Goal: Task Accomplishment & Management: Use online tool/utility

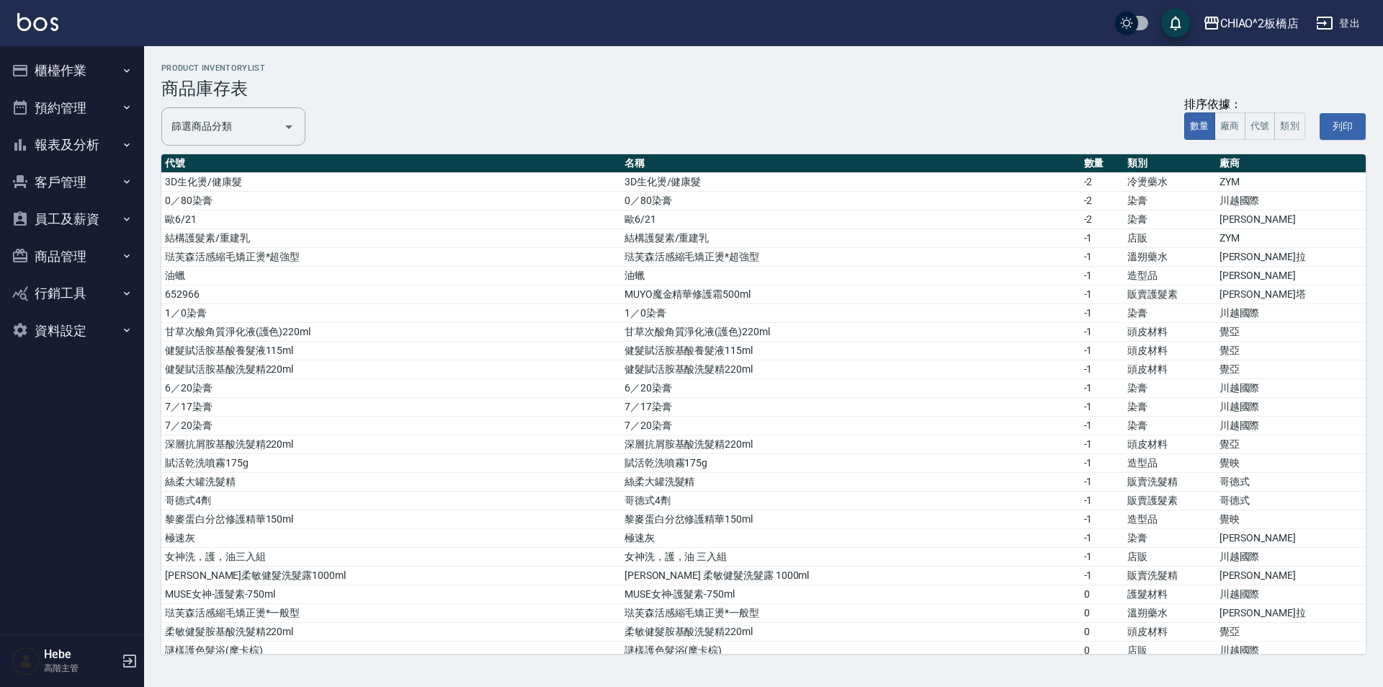
click at [44, 67] on button "櫃檯作業" at bounding box center [72, 70] width 133 height 37
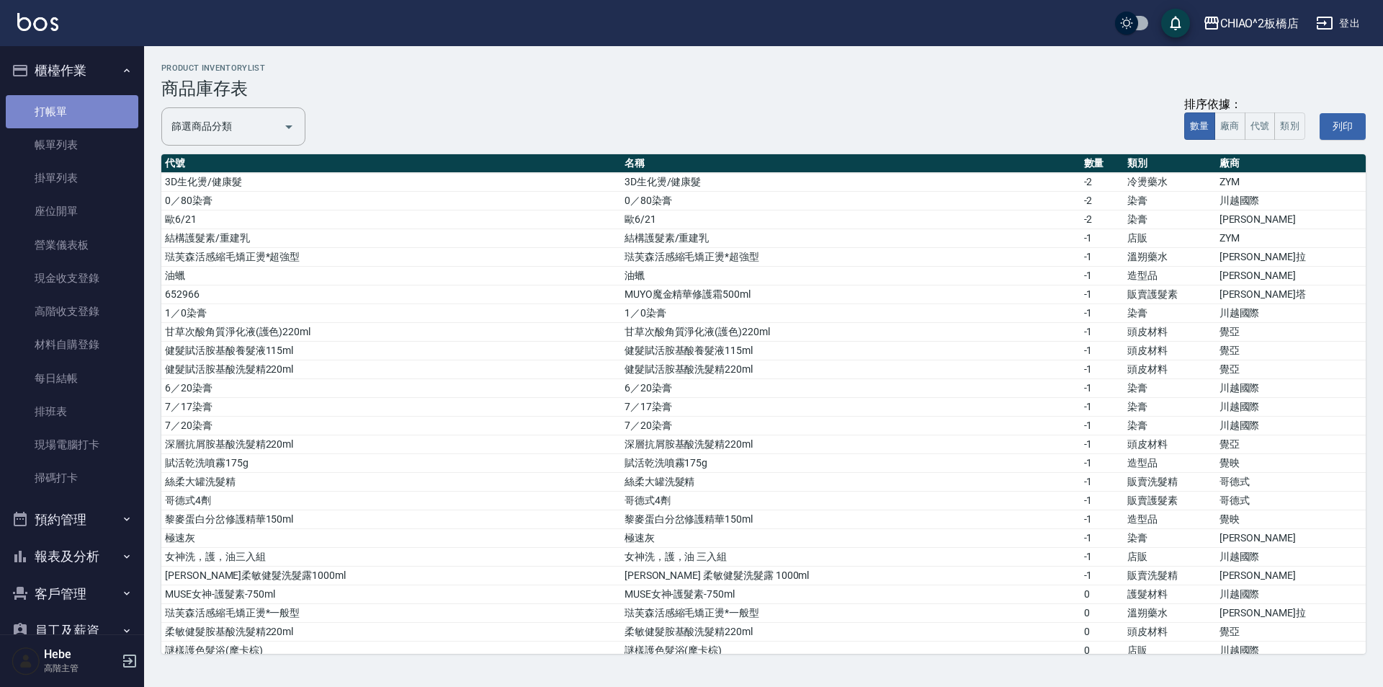
click at [84, 117] on link "打帳單" at bounding box center [72, 111] width 133 height 33
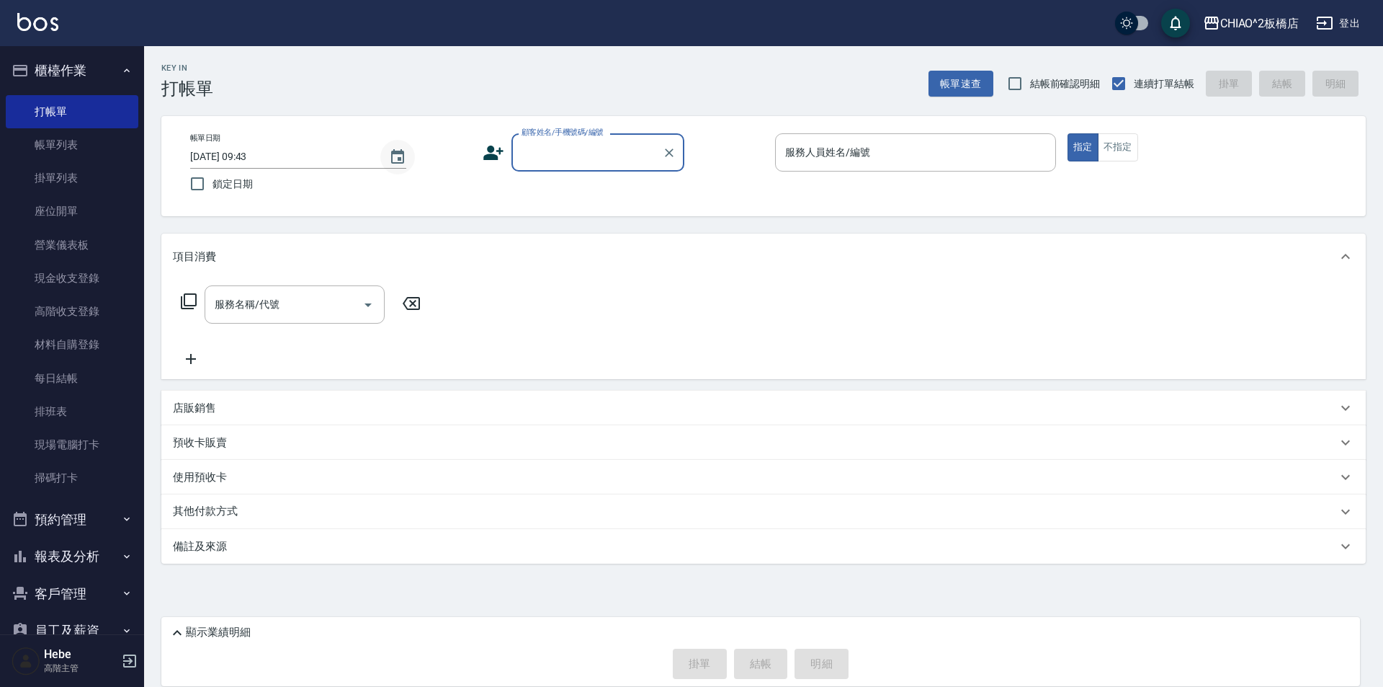
click at [399, 158] on icon "Choose date, selected date is 2025-09-14" at bounding box center [397, 156] width 13 height 14
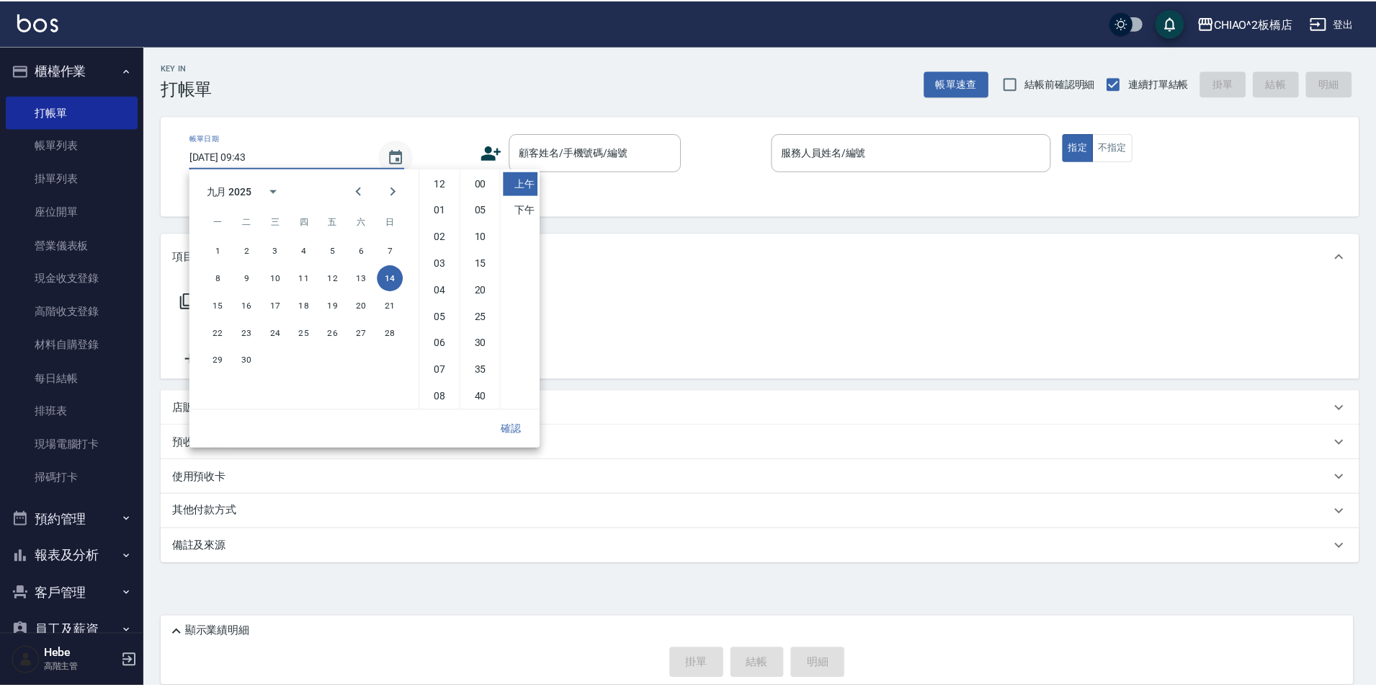
scroll to position [81, 0]
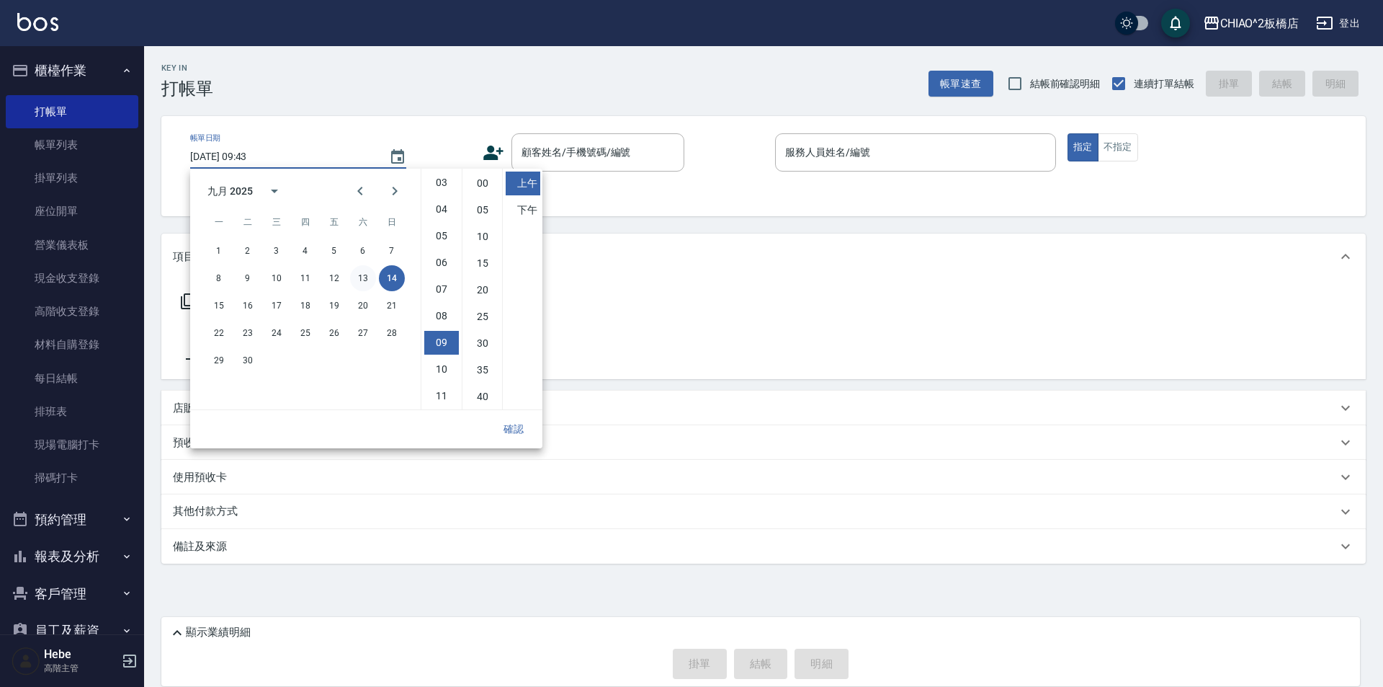
click at [362, 273] on button "13" at bounding box center [363, 278] width 26 height 26
type input "[DATE] 09:43"
click at [515, 430] on button "確認" at bounding box center [514, 429] width 46 height 27
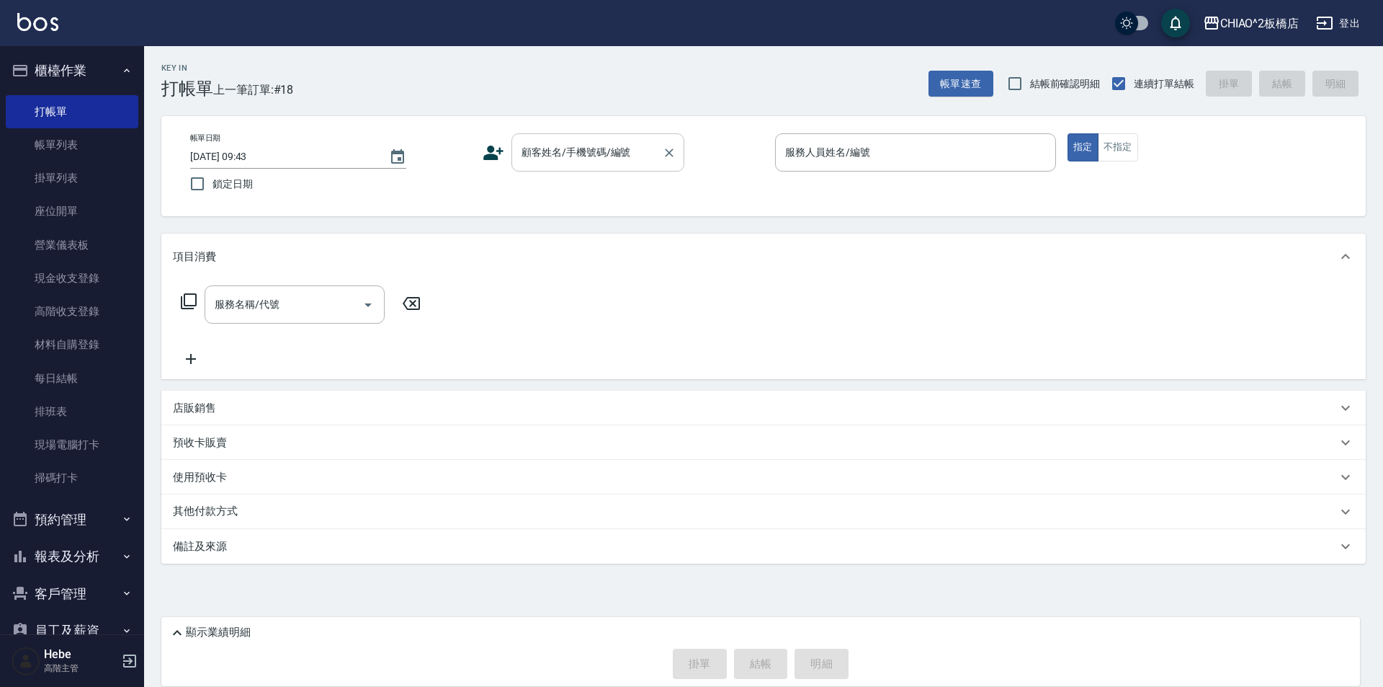
click at [553, 159] on input "顧客姓名/手機號碼/編號" at bounding box center [587, 152] width 138 height 25
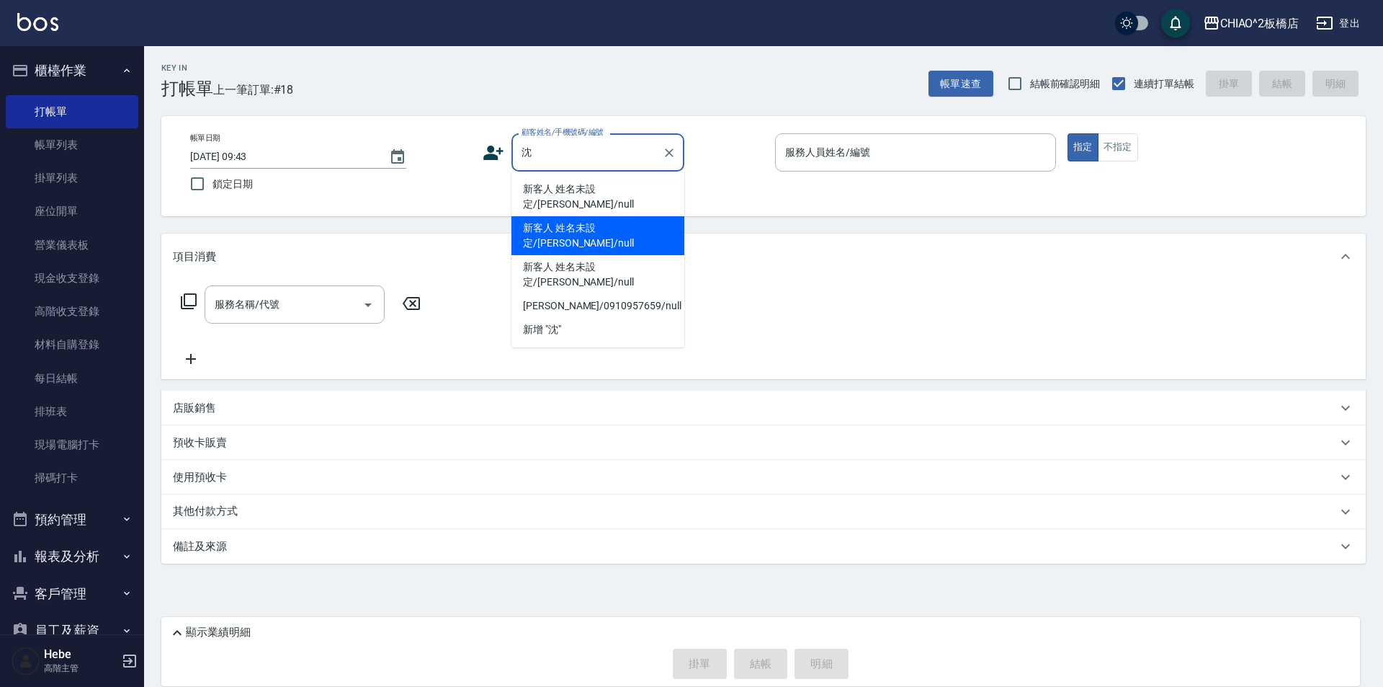
click at [593, 216] on li "新客人 姓名未設定/[PERSON_NAME]/null" at bounding box center [598, 235] width 173 height 39
type input "新客人 姓名未設定/[PERSON_NAME]/null"
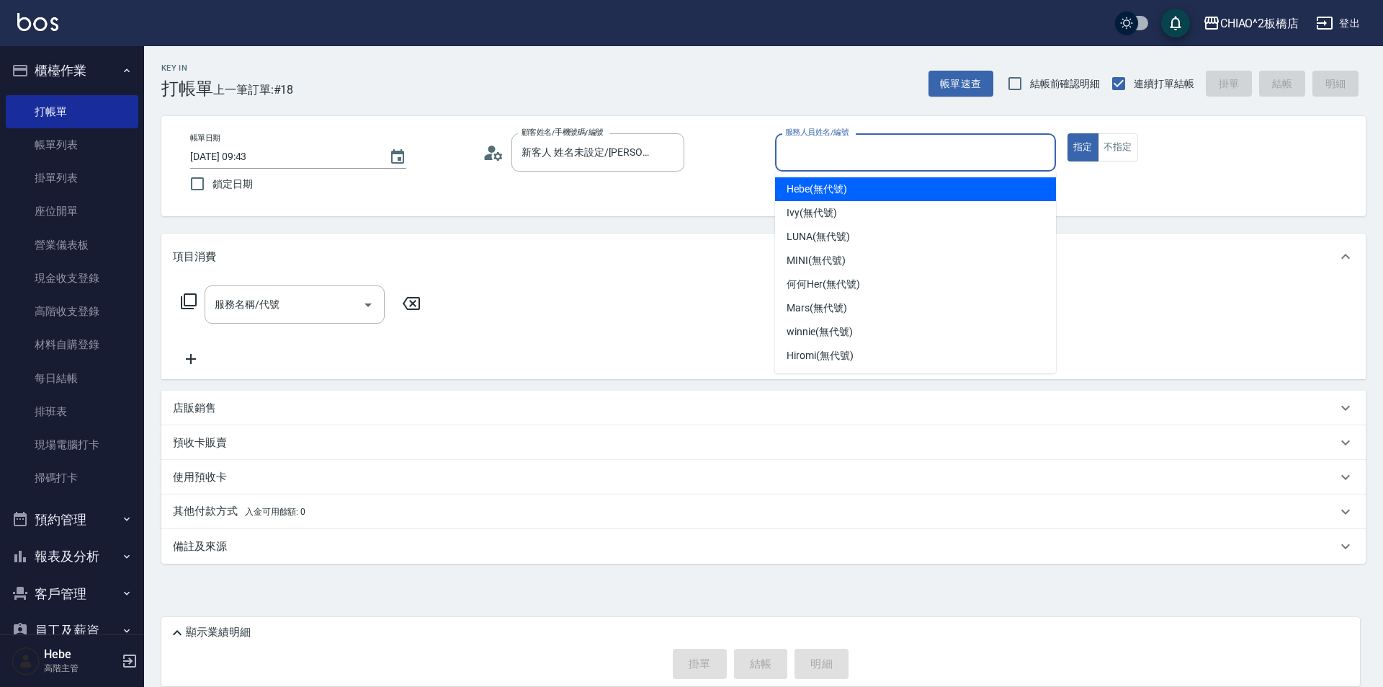
click at [689, 156] on input "服務人員姓名/編號" at bounding box center [916, 152] width 268 height 25
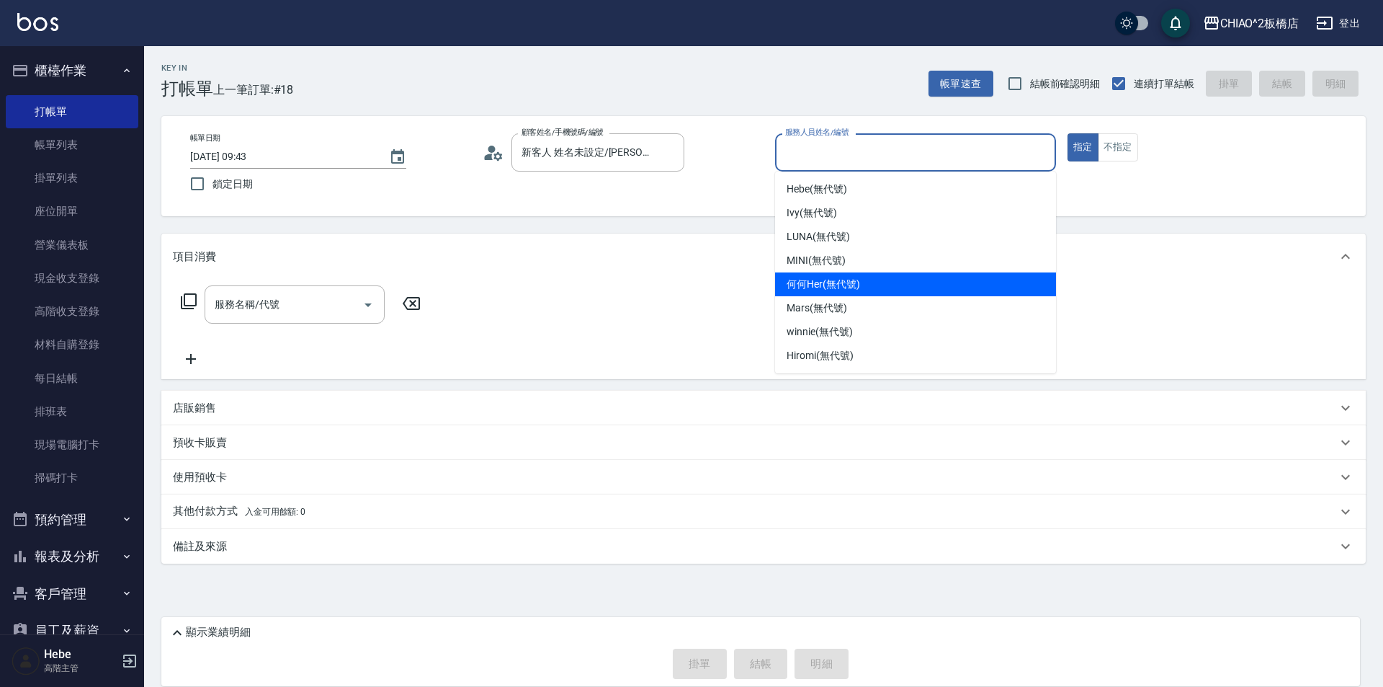
click at [689, 280] on span "何何Her (無代號)" at bounding box center [823, 284] width 73 height 15
type input "何何Her (無代號)"
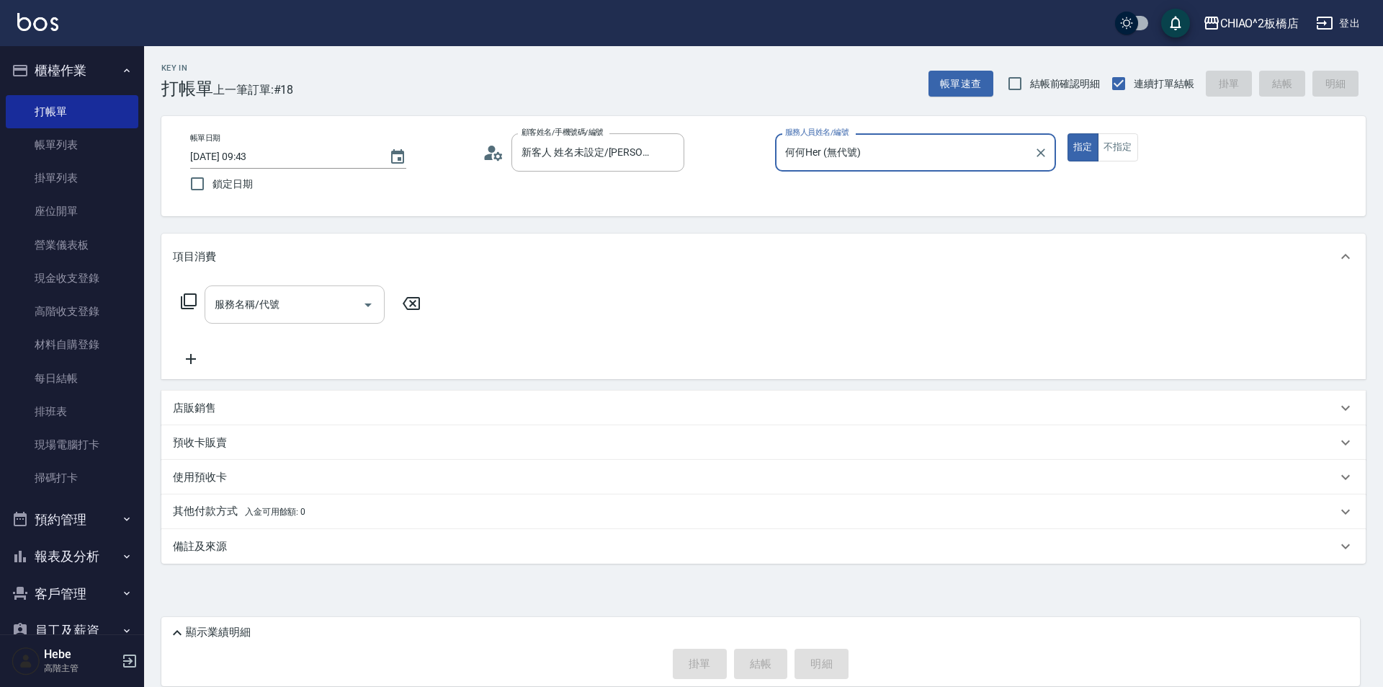
click at [342, 317] on input "服務名稱/代號" at bounding box center [284, 304] width 146 height 25
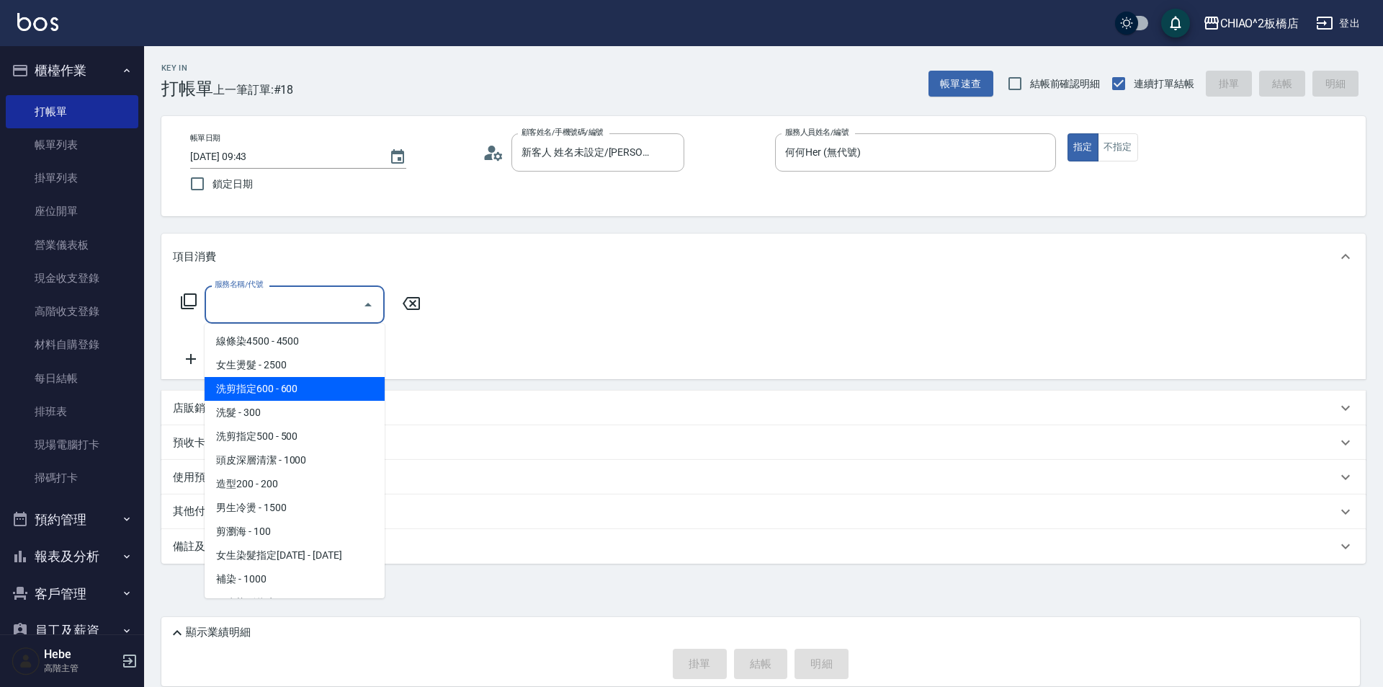
click at [295, 379] on span "洗剪指定600 - 600" at bounding box center [295, 389] width 180 height 24
type input "洗剪指定600(96678)"
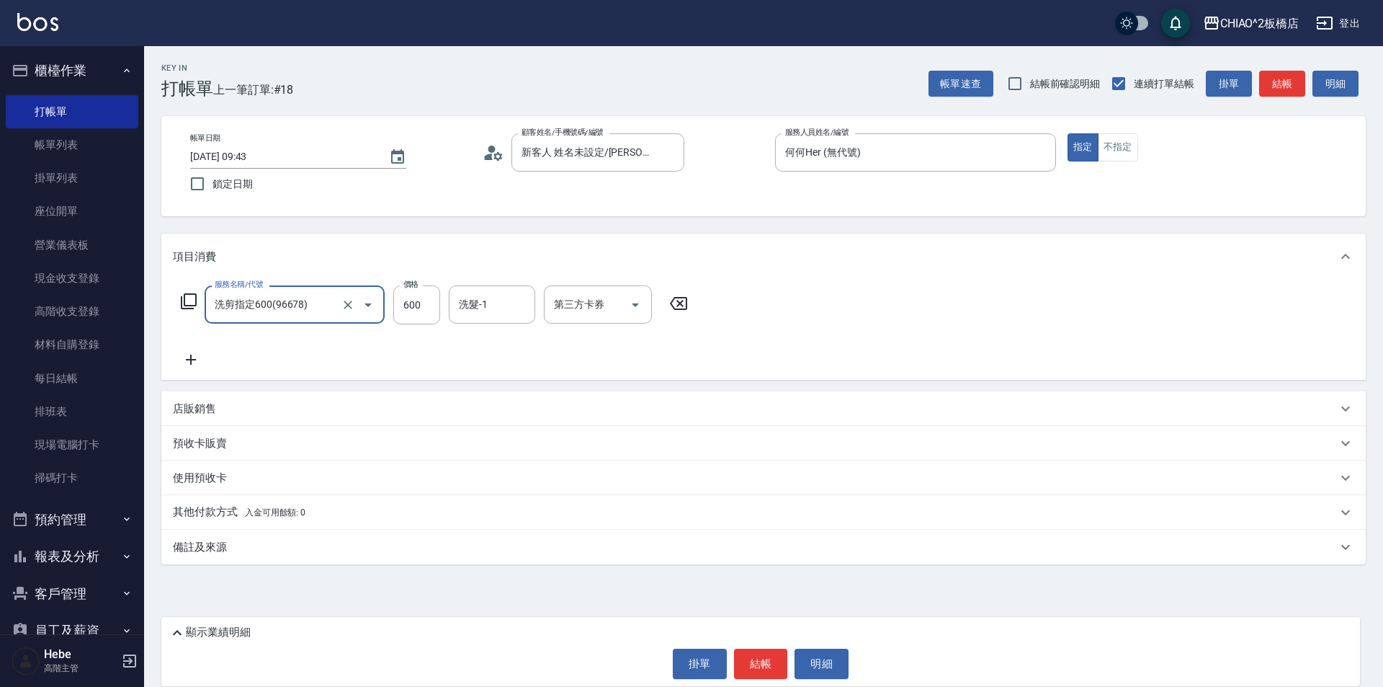
click at [189, 360] on icon at bounding box center [191, 359] width 10 height 10
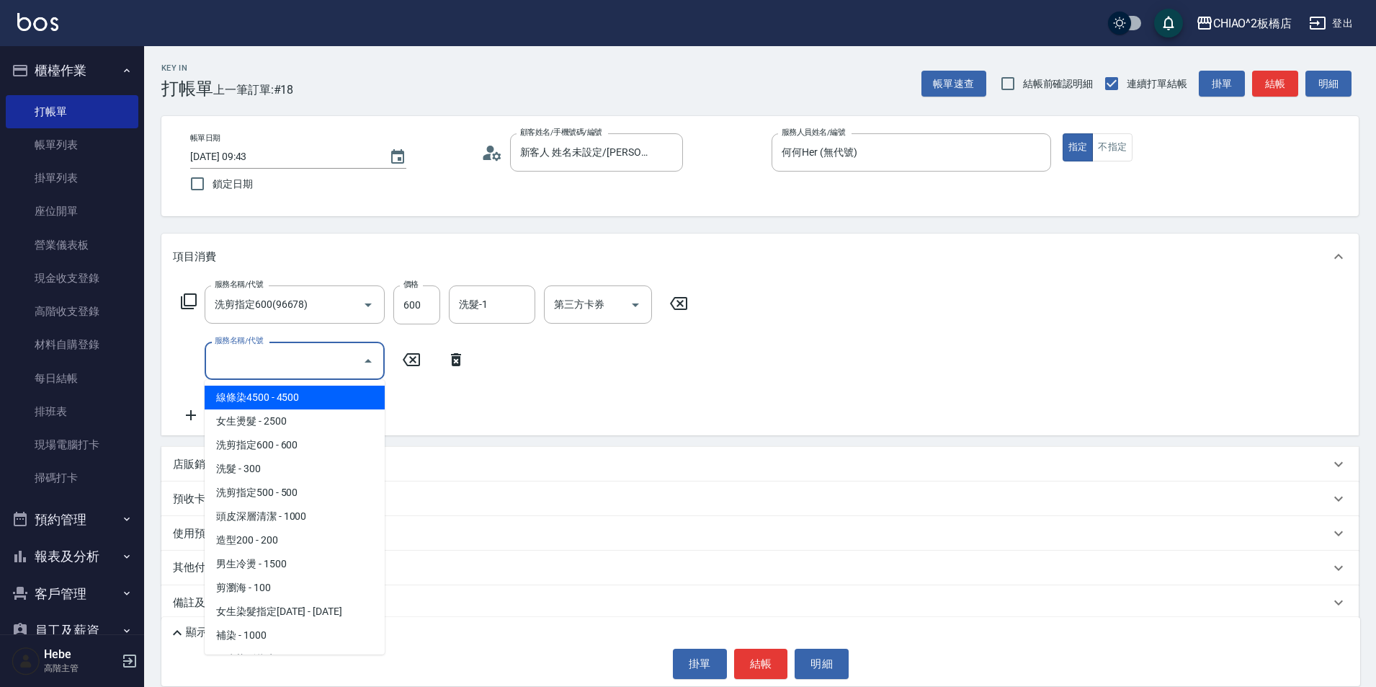
click at [283, 362] on input "服務名稱/代號" at bounding box center [284, 360] width 146 height 25
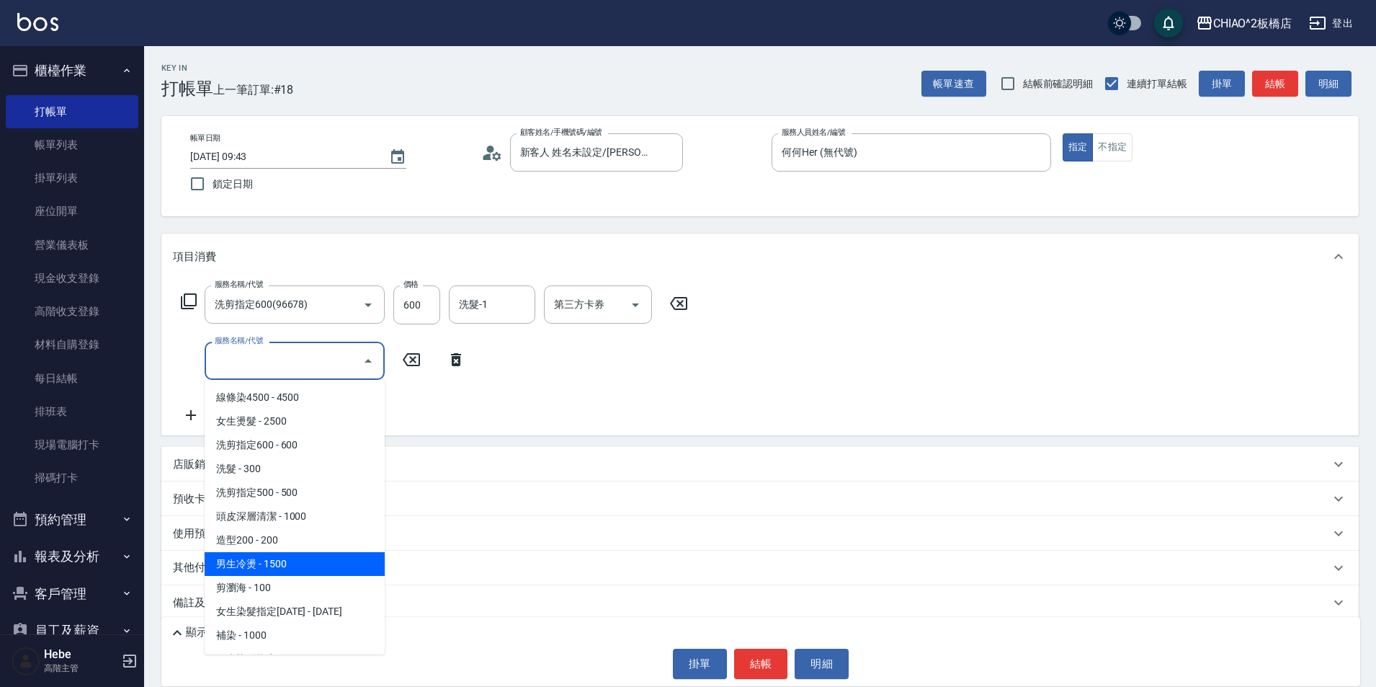
click at [287, 568] on span "男生冷燙 - 1500" at bounding box center [295, 564] width 180 height 24
type input "男生冷燙(96688)"
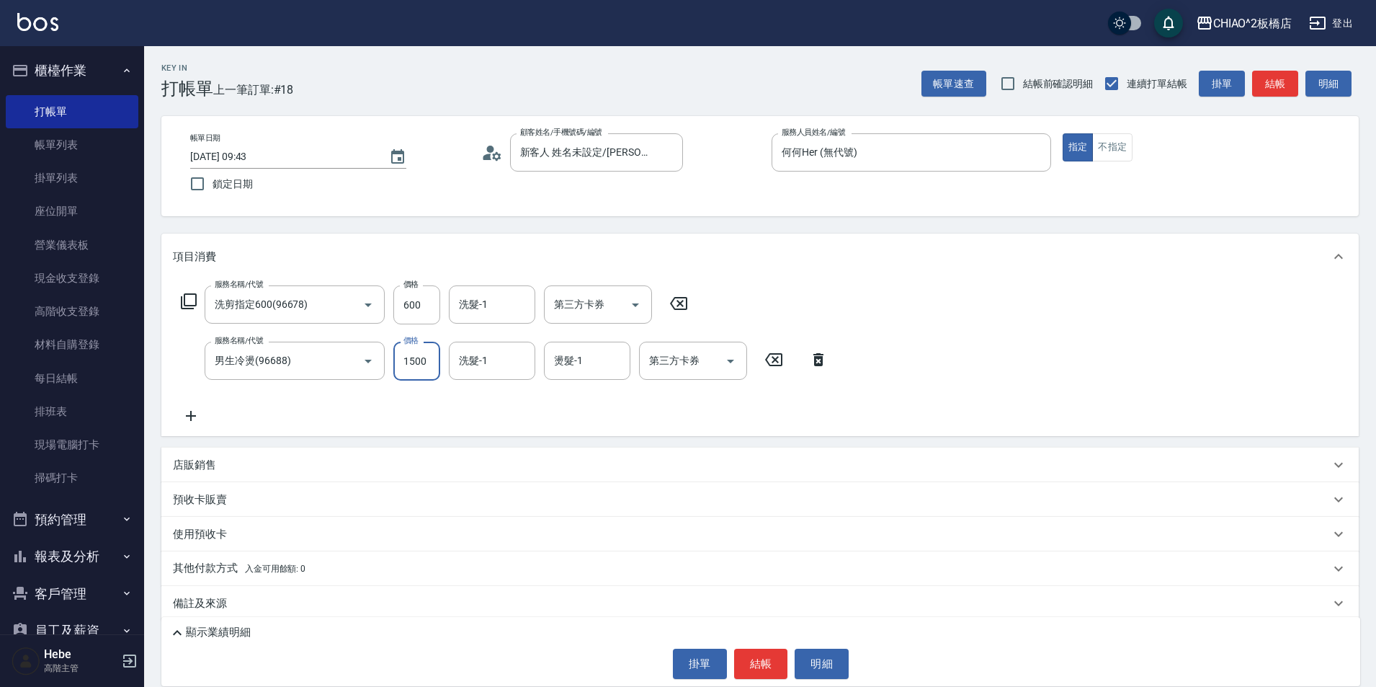
click at [411, 362] on input "1500" at bounding box center [416, 361] width 47 height 39
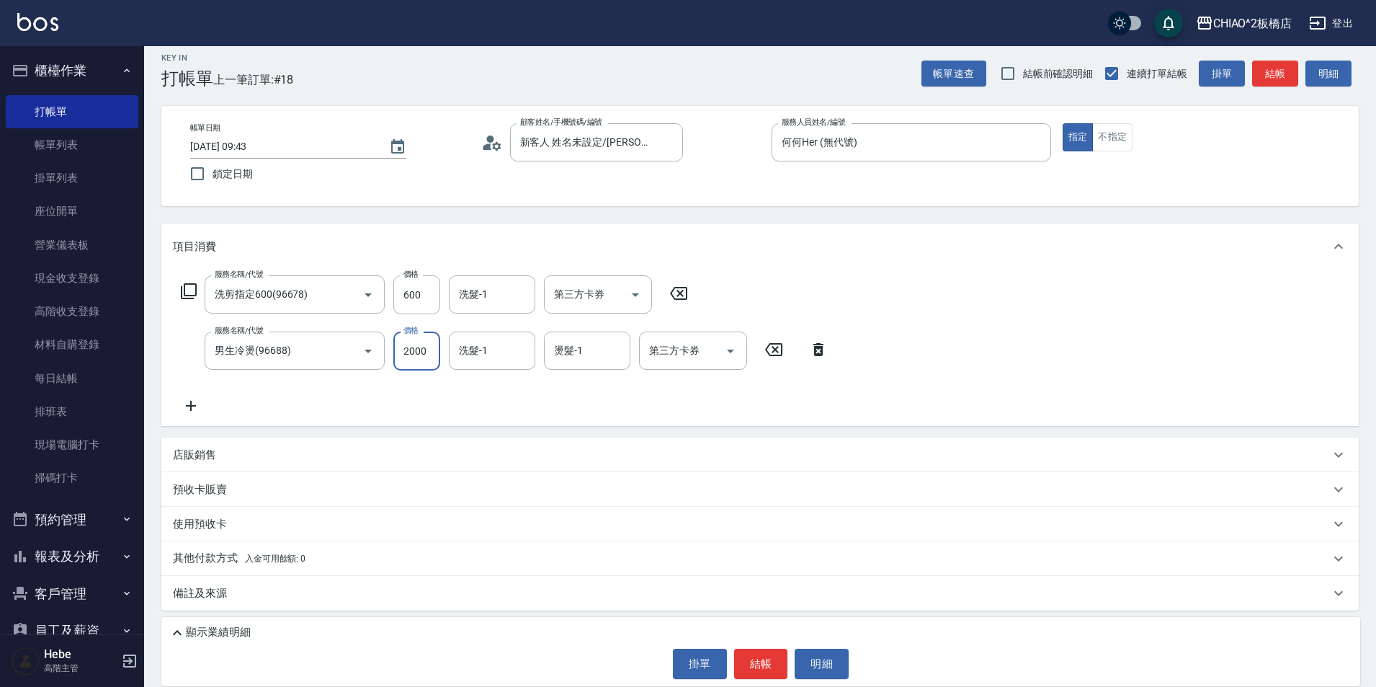
scroll to position [13, 0]
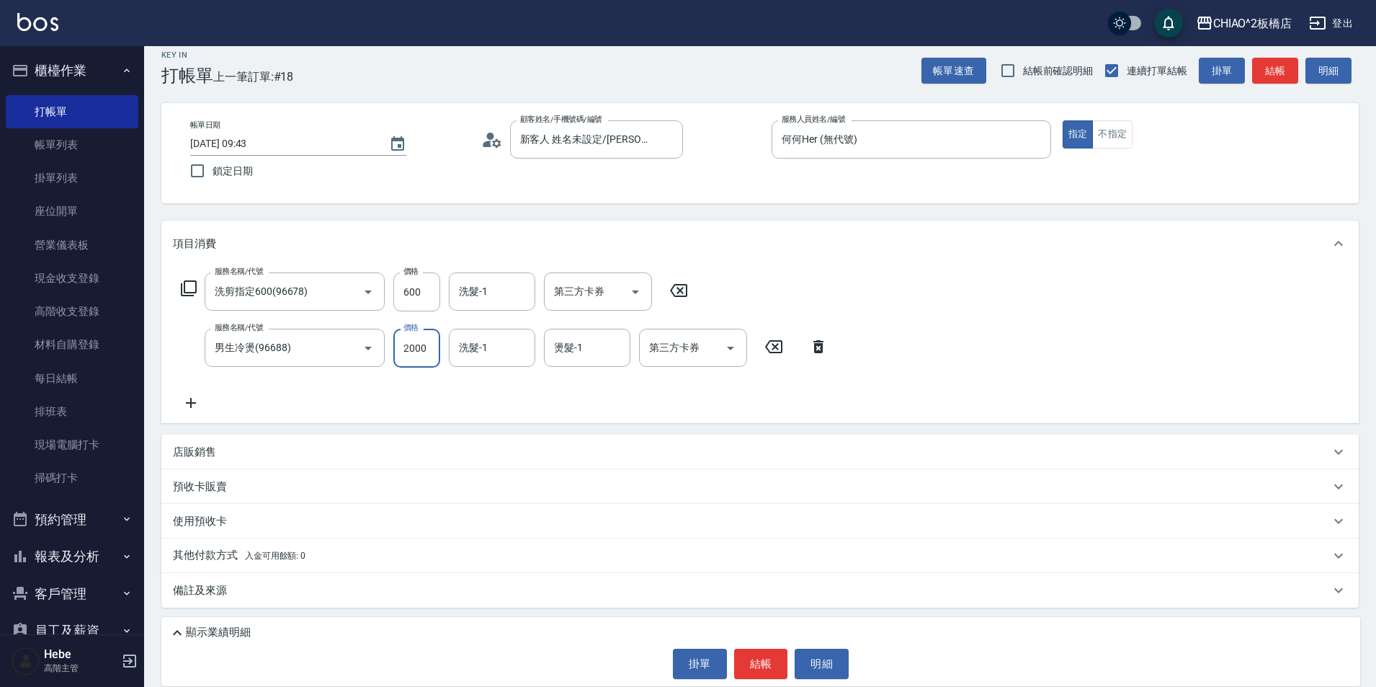
type input "2000"
click at [236, 555] on p "其他付款方式 入金可用餘額: 0" at bounding box center [239, 556] width 133 height 16
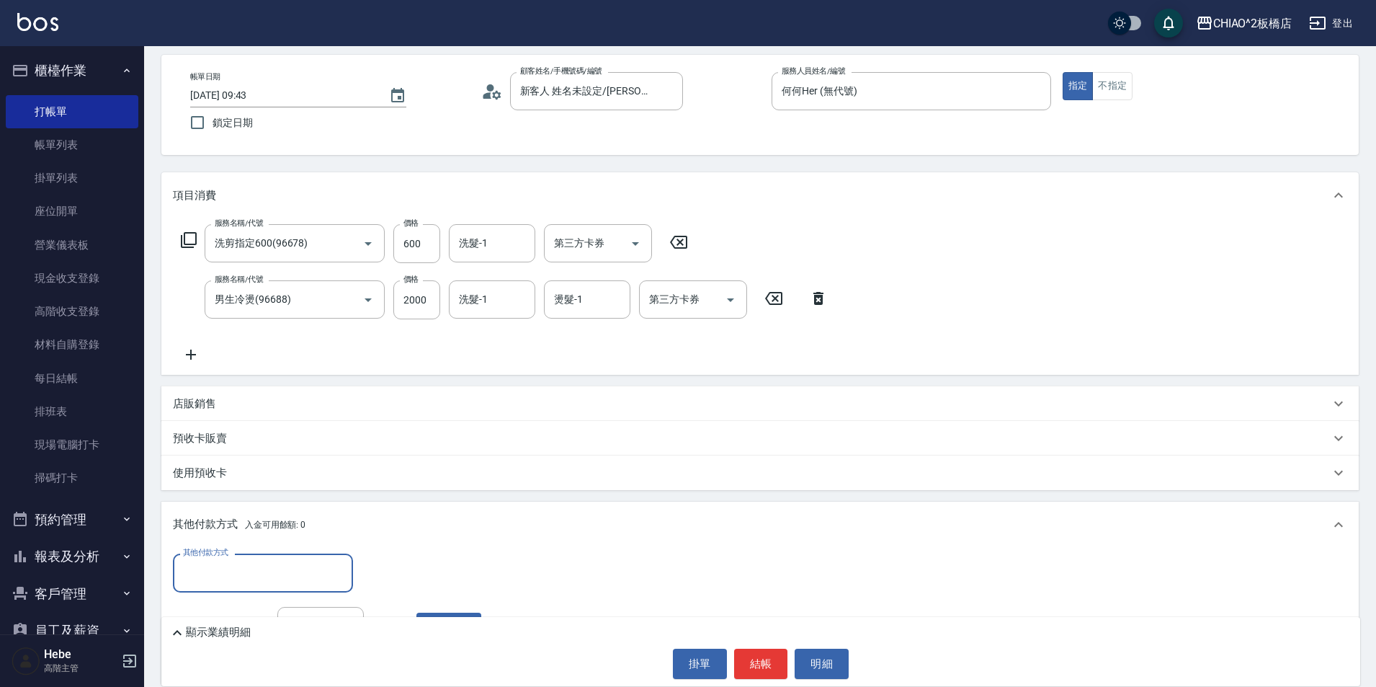
scroll to position [85, 0]
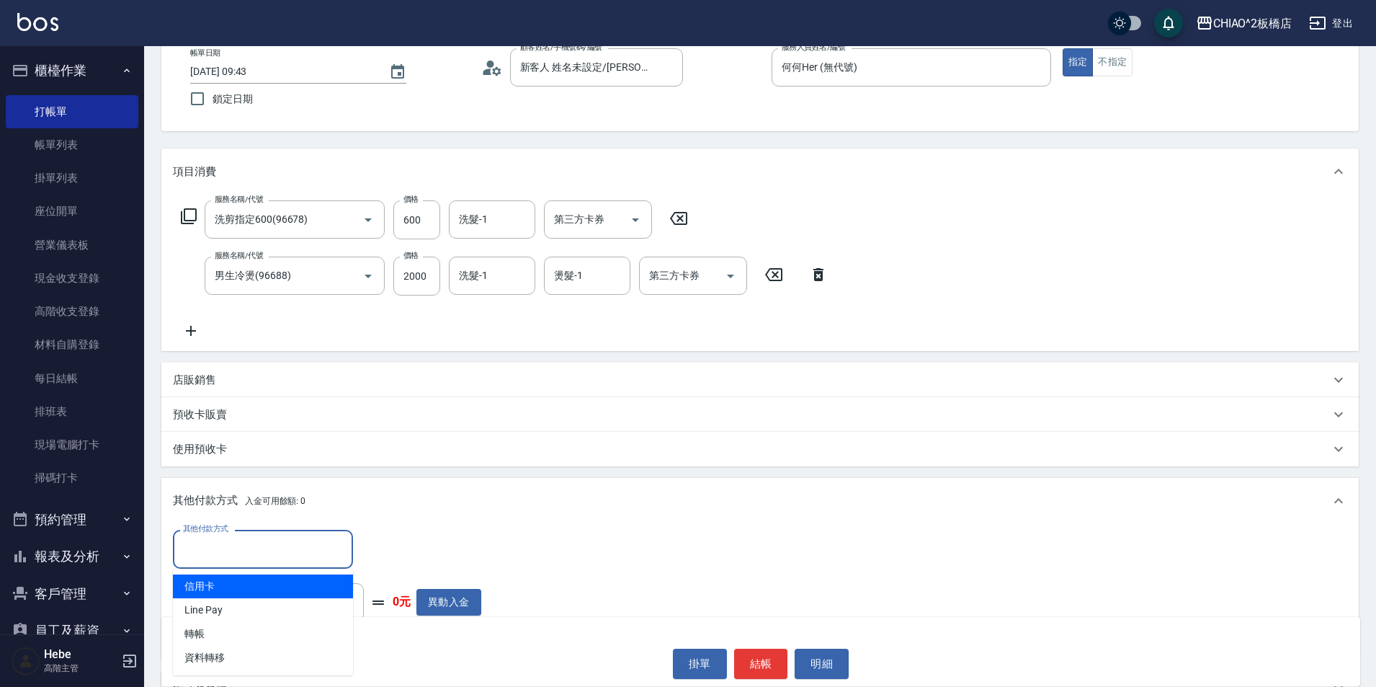
click at [236, 554] on input "其他付款方式" at bounding box center [262, 548] width 167 height 25
click at [244, 595] on span "信用卡" at bounding box center [263, 586] width 180 height 24
type input "信用卡"
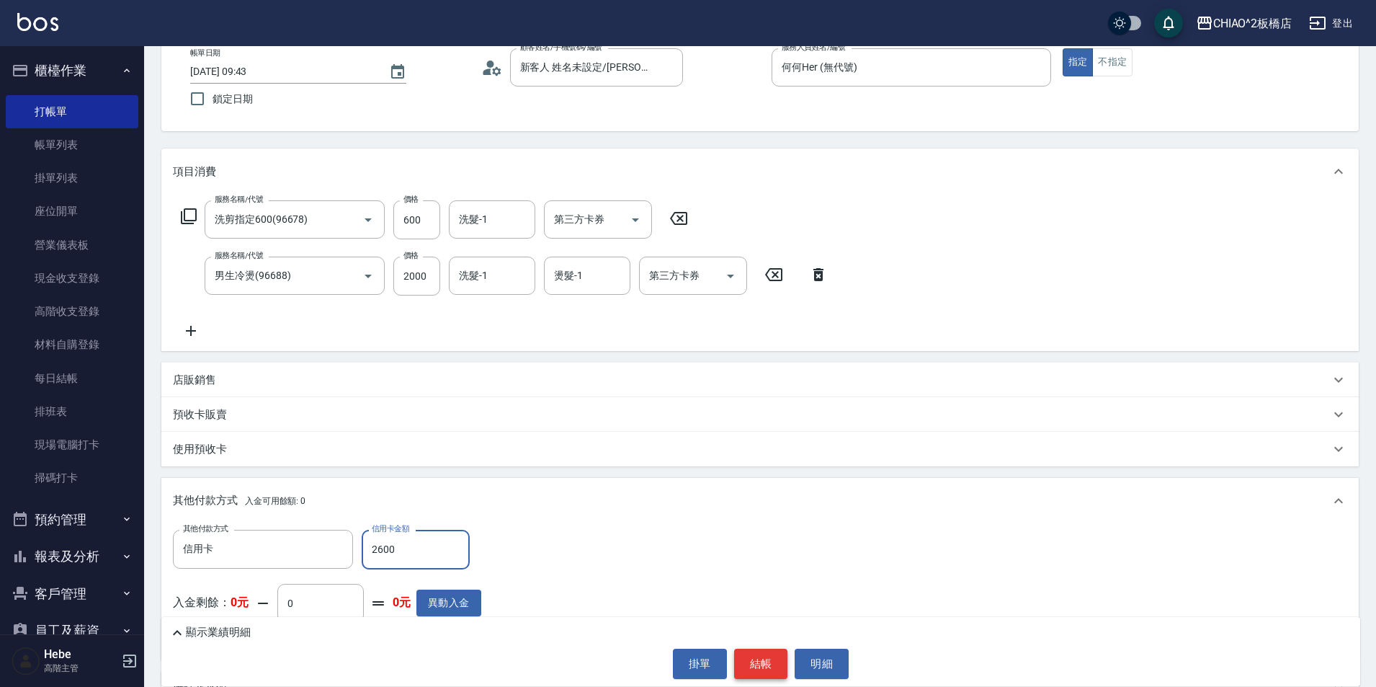
type input "2600"
click at [689, 663] on button "結帳" at bounding box center [761, 663] width 54 height 30
type input "[DATE] 09:43"
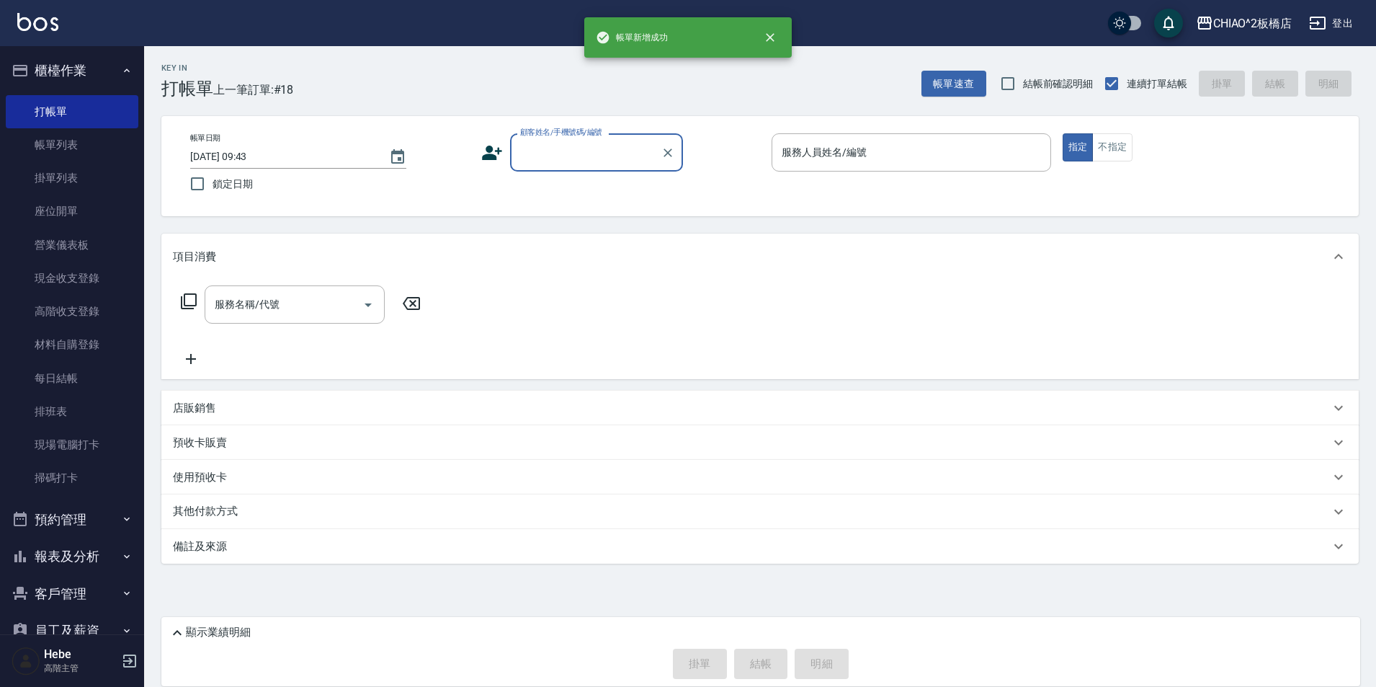
scroll to position [0, 0]
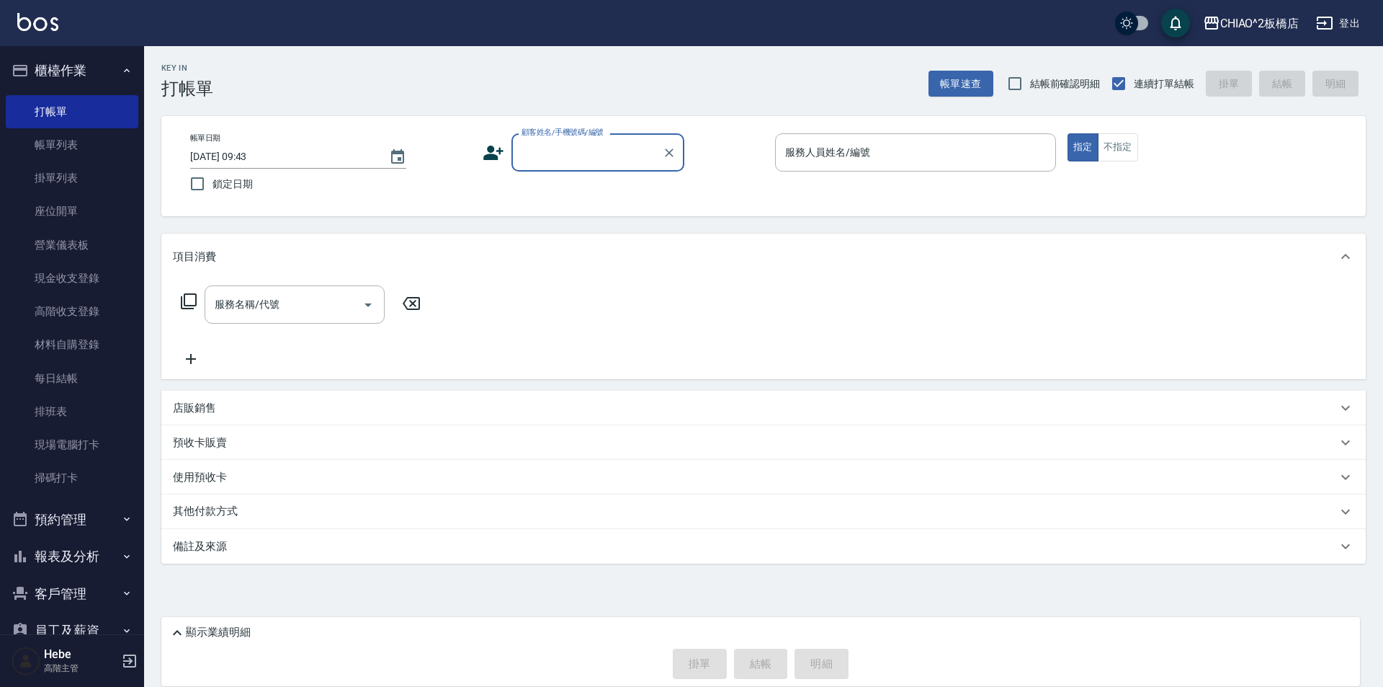
click at [124, 75] on icon "button" at bounding box center [127, 71] width 12 height 12
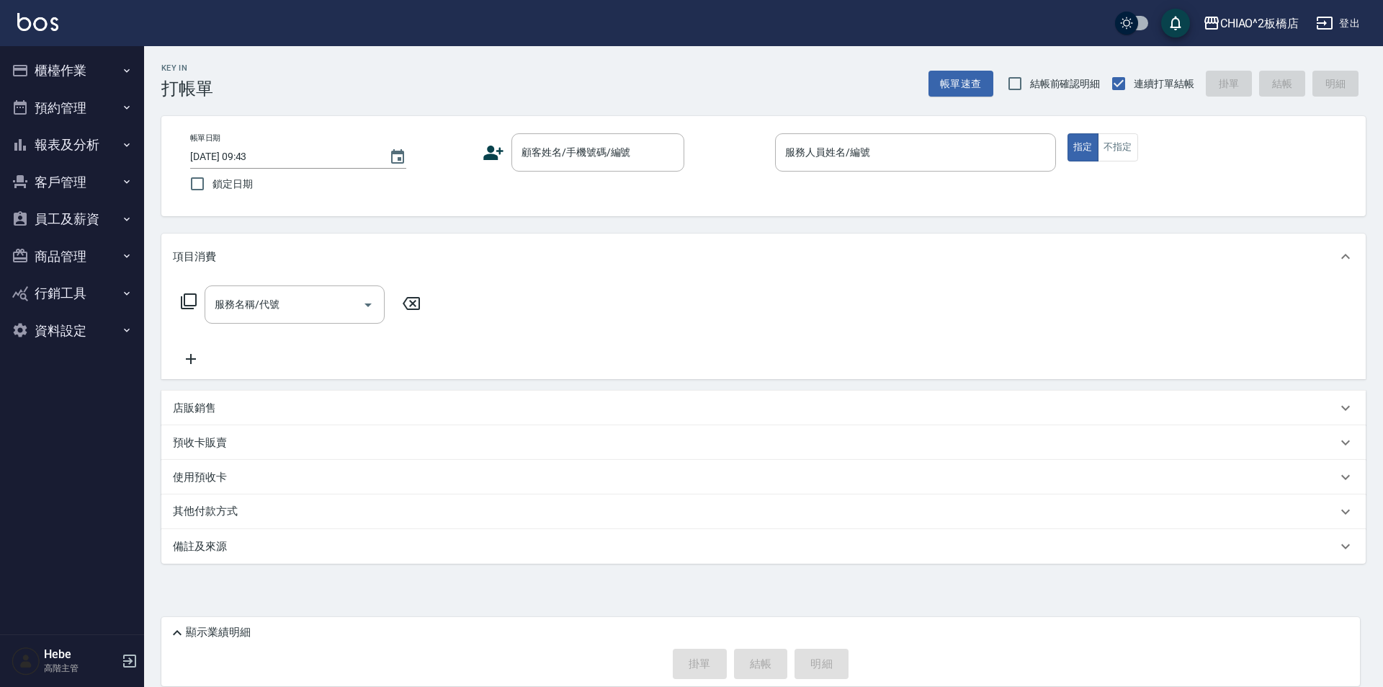
click at [89, 139] on button "報表及分析" at bounding box center [72, 144] width 133 height 37
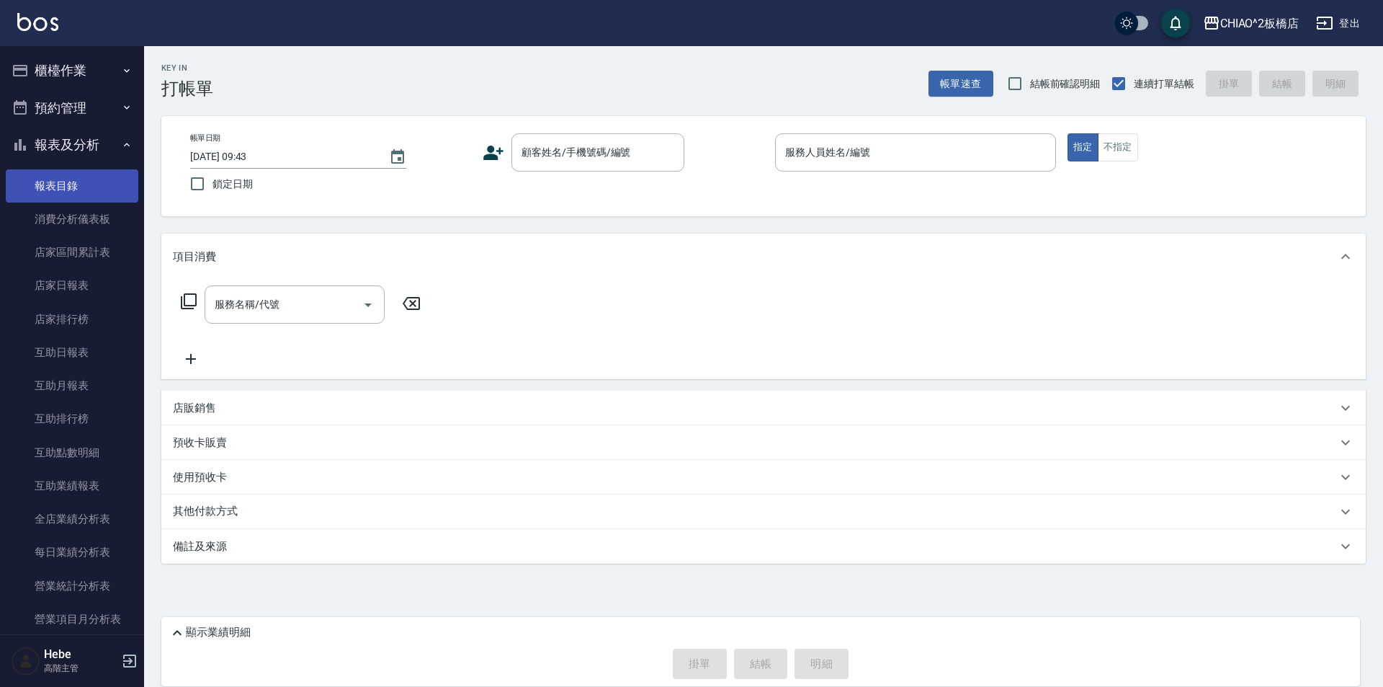
click at [94, 182] on link "報表目錄" at bounding box center [72, 185] width 133 height 33
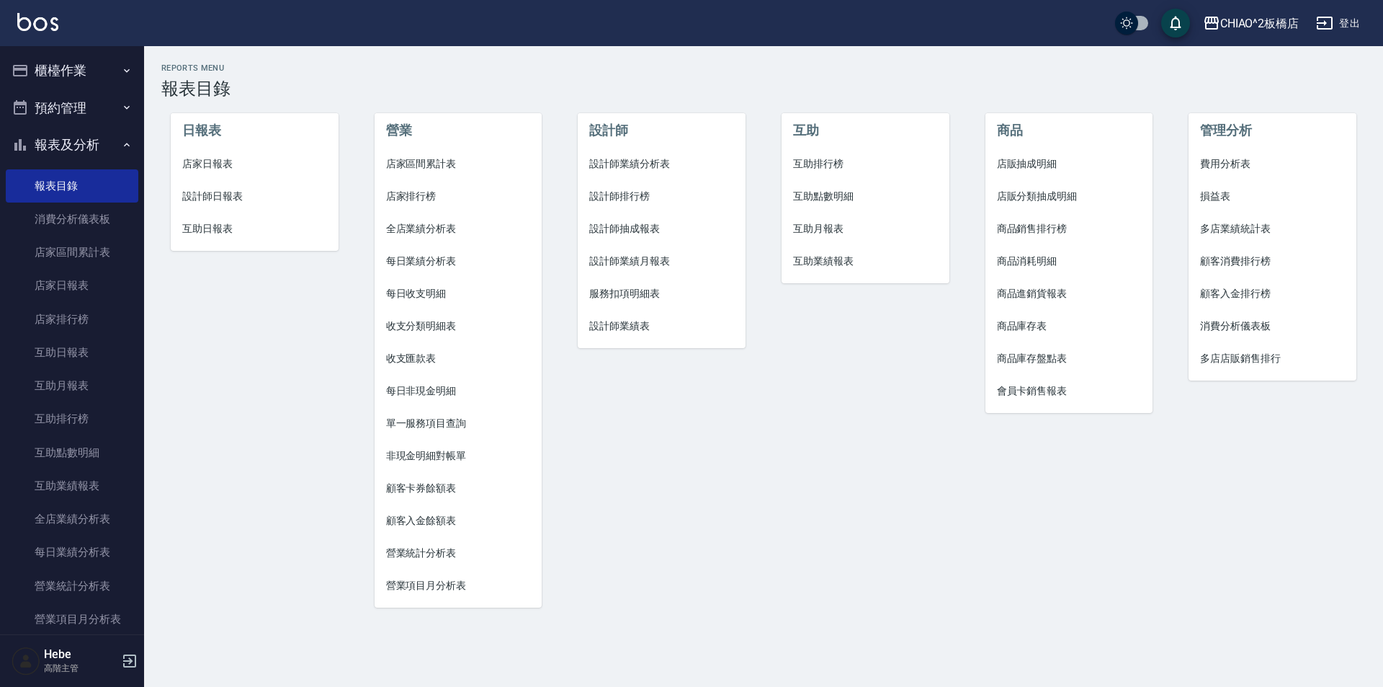
click at [221, 163] on span "店家日報表" at bounding box center [254, 163] width 145 height 15
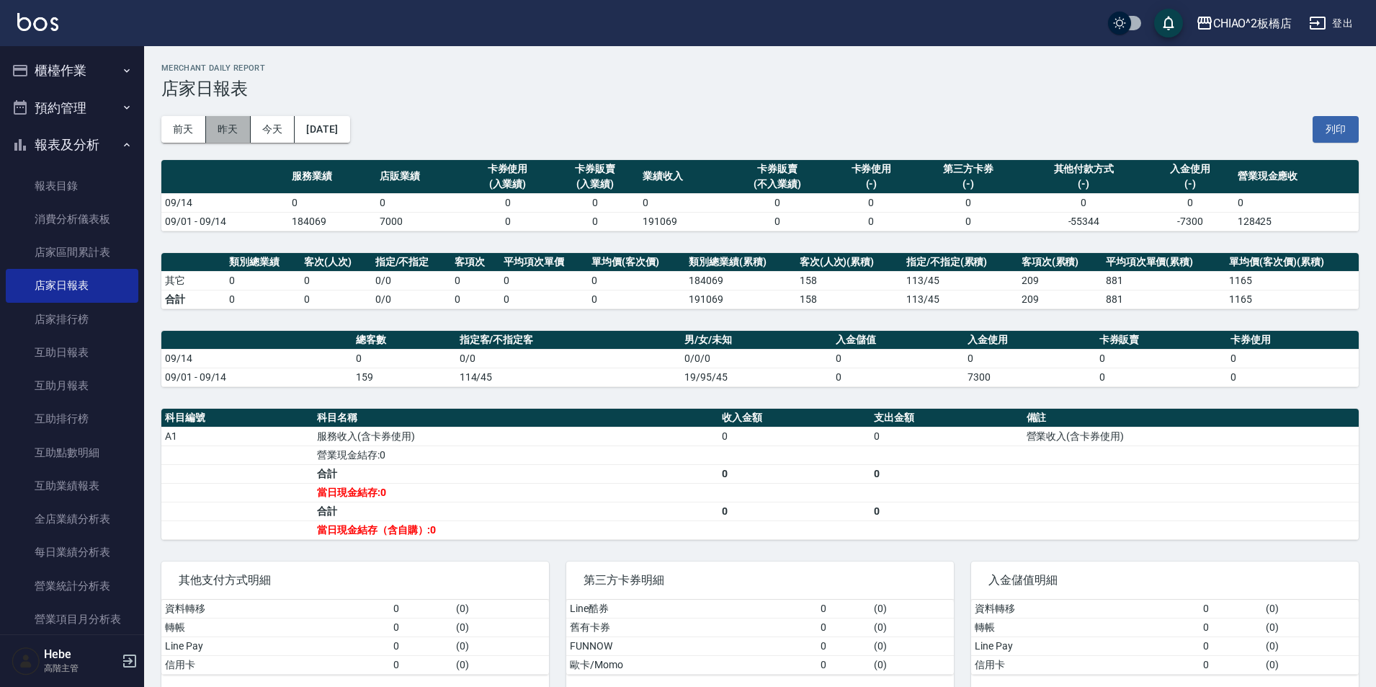
click at [228, 133] on button "昨天" at bounding box center [228, 129] width 45 height 27
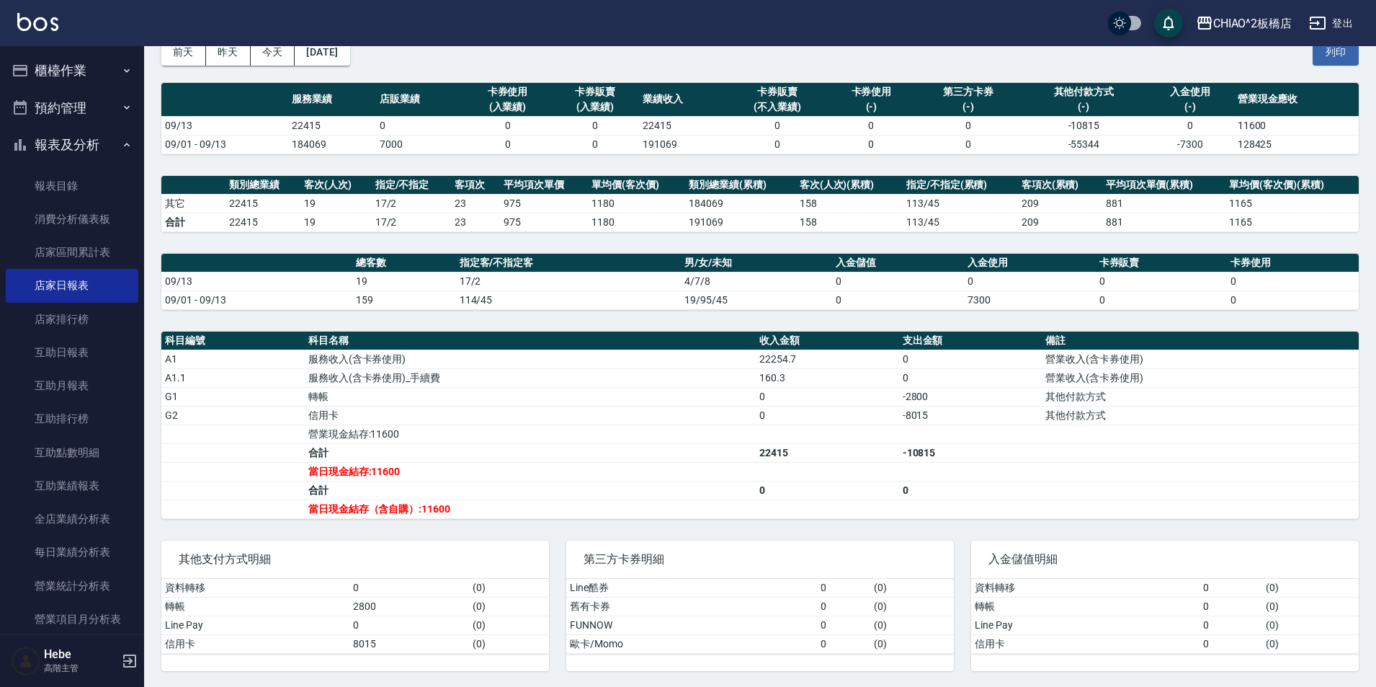
scroll to position [79, 0]
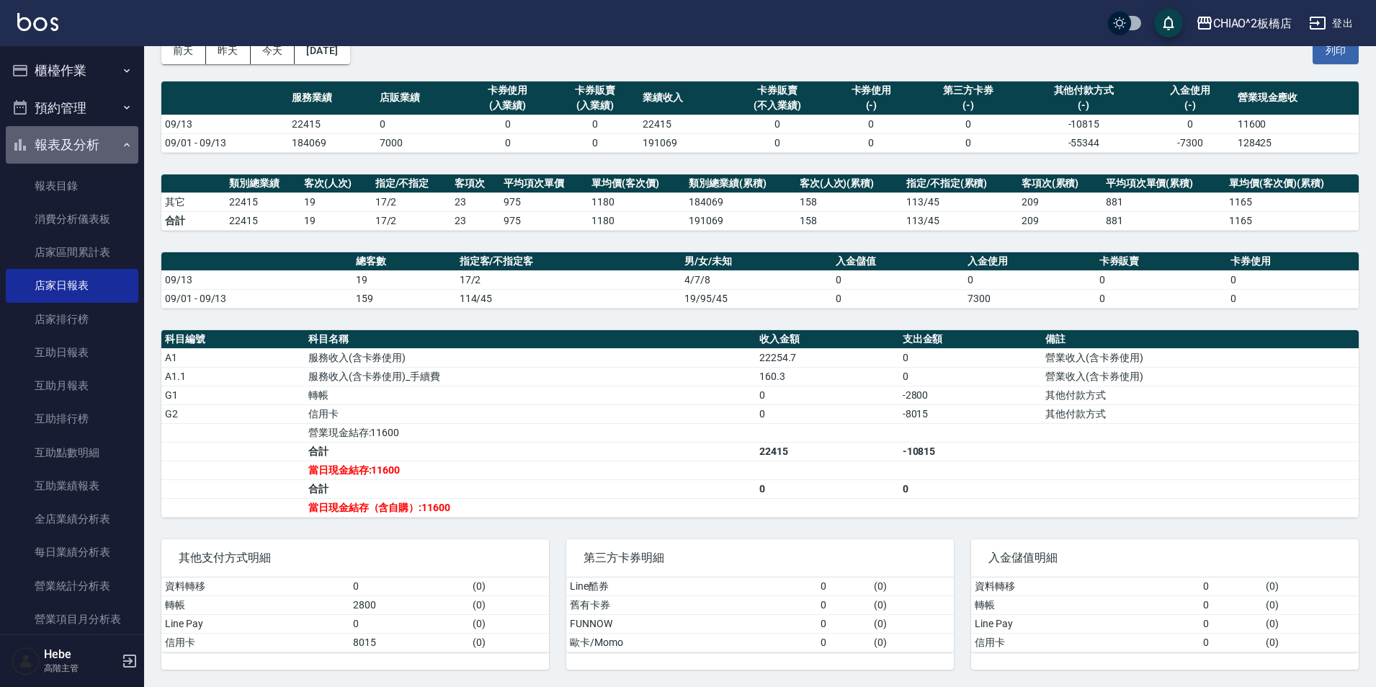
click at [128, 148] on button "報表及分析" at bounding box center [72, 144] width 133 height 37
